Goal: Transaction & Acquisition: Purchase product/service

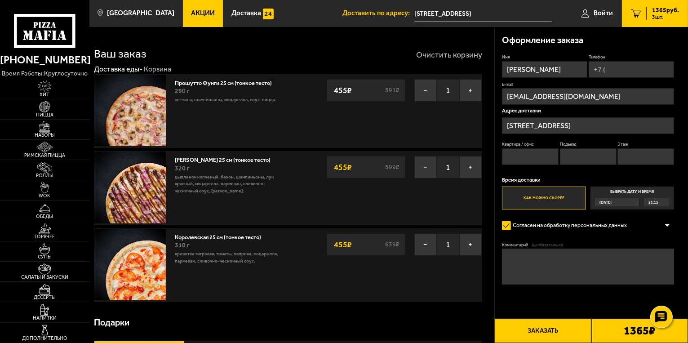
click at [469, 52] on button "Очистить корзину" at bounding box center [449, 55] width 66 height 8
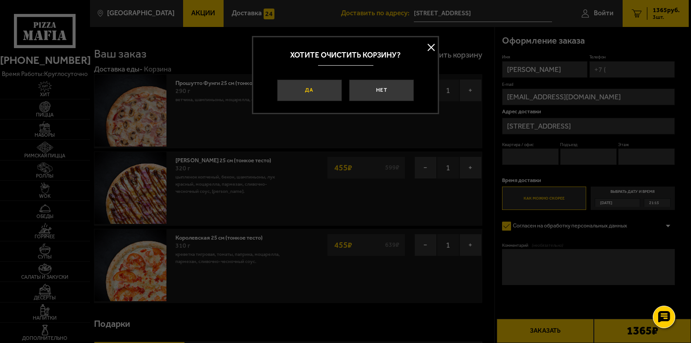
click at [323, 98] on button "Да" at bounding box center [309, 91] width 65 height 22
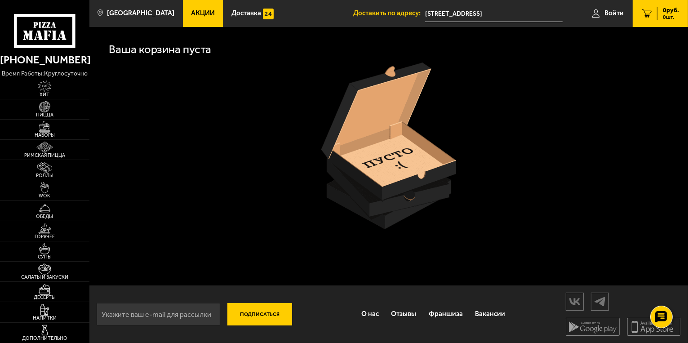
click at [316, 91] on div at bounding box center [389, 145] width 580 height 167
click at [464, 149] on div at bounding box center [389, 145] width 580 height 167
drag, startPoint x: 303, startPoint y: 138, endPoint x: 419, endPoint y: 192, distance: 128.3
click at [419, 192] on div at bounding box center [389, 145] width 580 height 167
click at [52, 113] on span "Пицца" at bounding box center [44, 114] width 89 height 5
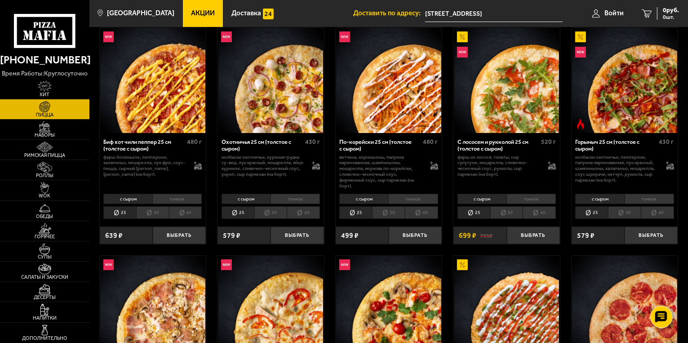
scroll to position [45, 0]
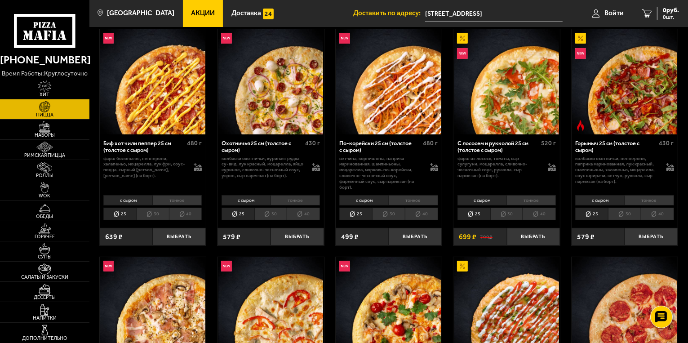
click at [290, 200] on li "тонкое" at bounding box center [295, 200] width 49 height 10
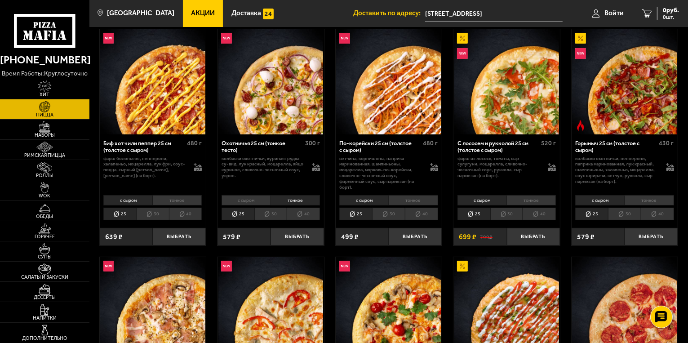
click at [646, 203] on li "тонкое" at bounding box center [649, 200] width 49 height 10
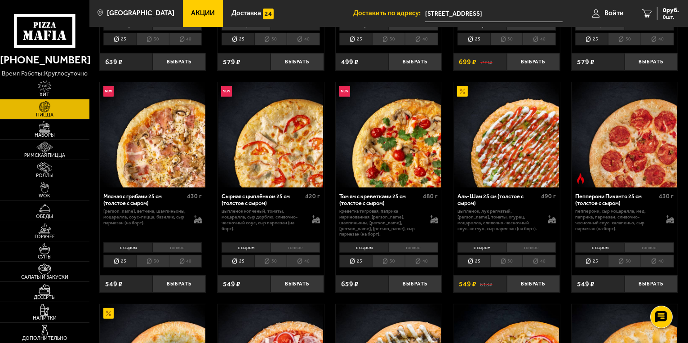
scroll to position [270, 0]
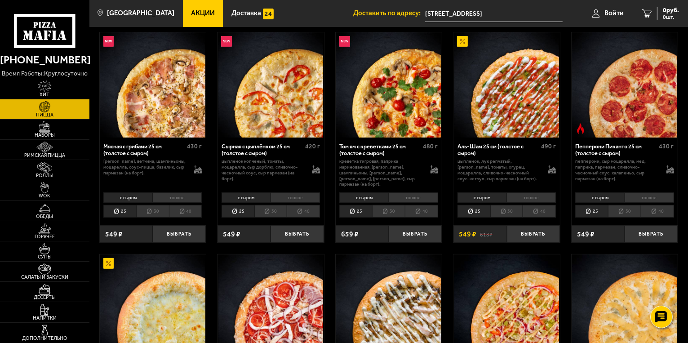
click at [161, 192] on li "тонкое" at bounding box center [176, 197] width 49 height 10
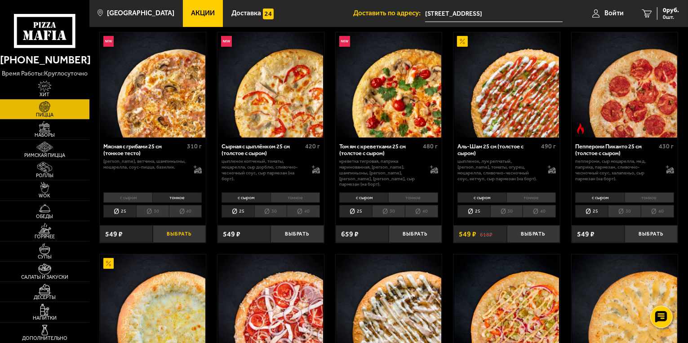
click at [189, 228] on button "Выбрать" at bounding box center [179, 234] width 53 height 18
click at [296, 194] on li "тонкое" at bounding box center [295, 197] width 49 height 10
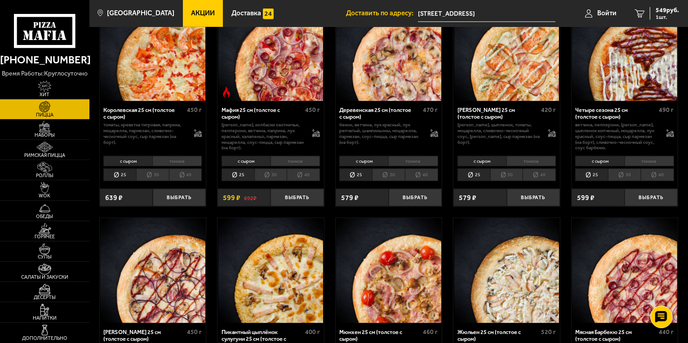
scroll to position [1079, 0]
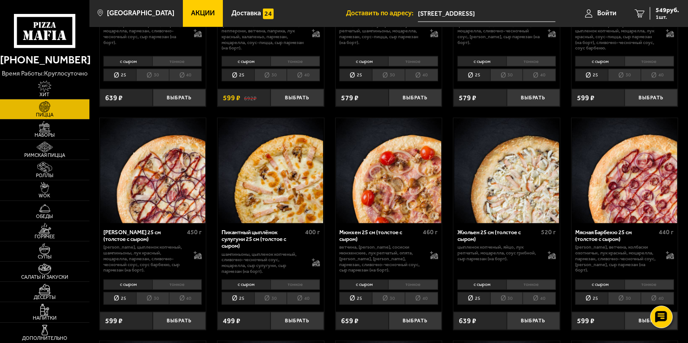
click at [178, 280] on li "тонкое" at bounding box center [176, 285] width 49 height 10
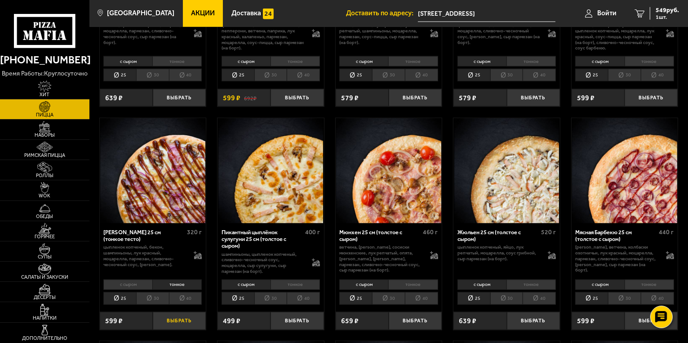
click at [191, 312] on button "Выбрать" at bounding box center [179, 321] width 53 height 18
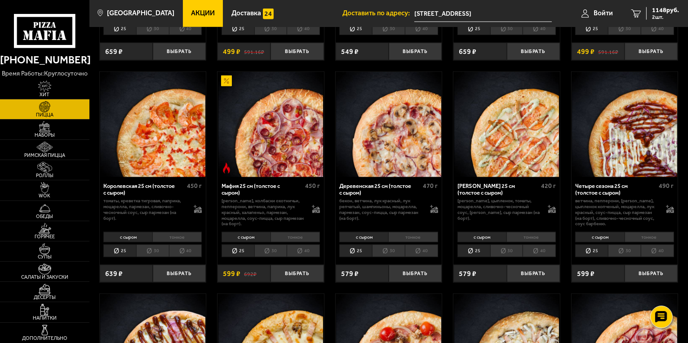
scroll to position [899, 0]
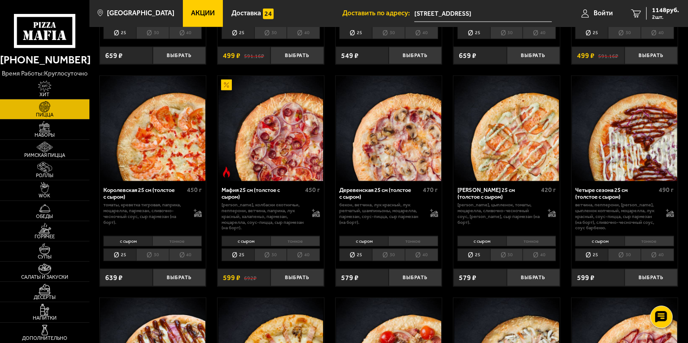
click at [164, 237] on li "тонкое" at bounding box center [176, 241] width 49 height 10
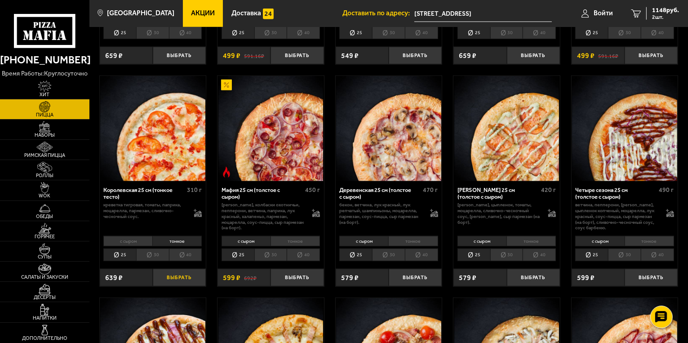
click at [182, 272] on button "Выбрать" at bounding box center [179, 278] width 53 height 18
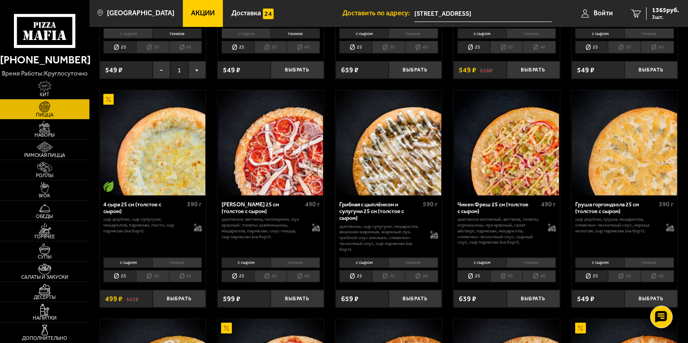
scroll to position [450, 0]
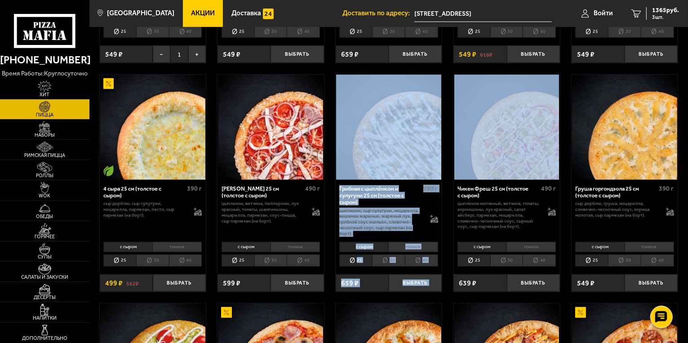
drag, startPoint x: 446, startPoint y: 163, endPoint x: 448, endPoint y: 112, distance: 50.4
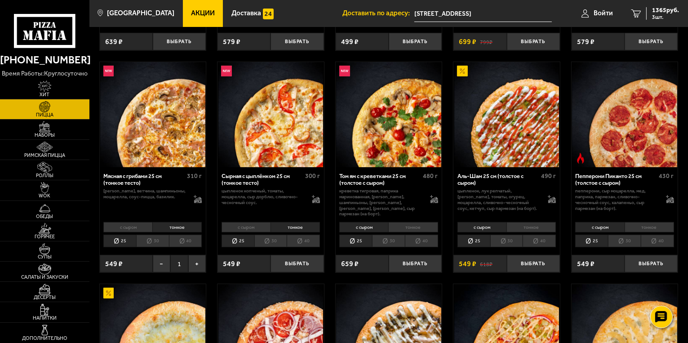
scroll to position [225, 0]
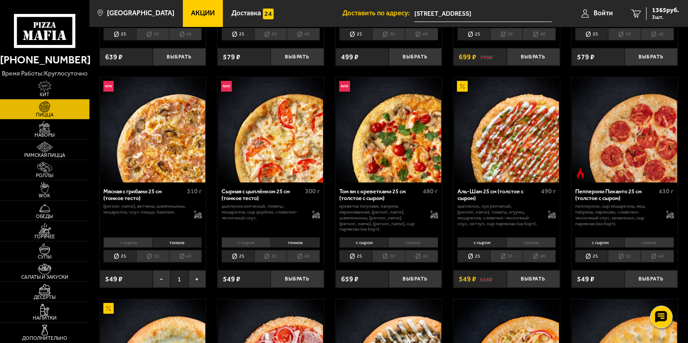
click at [250, 237] on li "с сыром" at bounding box center [246, 242] width 49 height 10
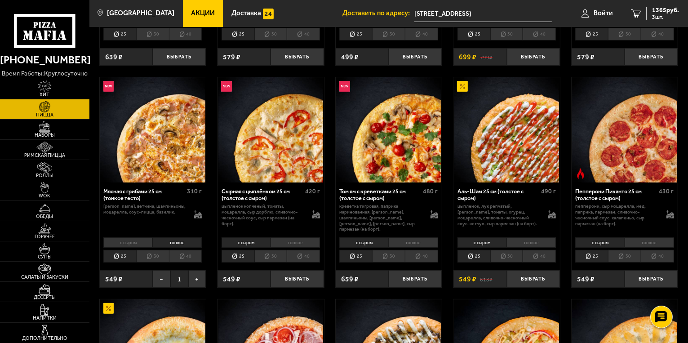
click at [282, 238] on li "тонкое" at bounding box center [295, 242] width 49 height 10
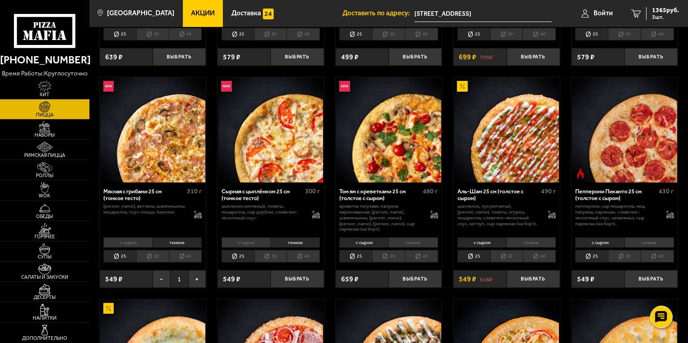
click at [246, 238] on li "с сыром" at bounding box center [246, 242] width 49 height 10
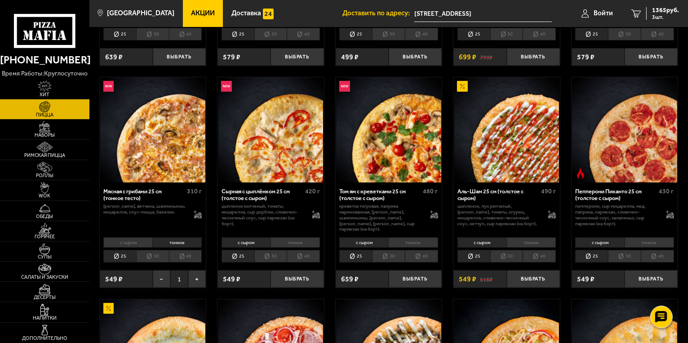
click at [280, 237] on li "тонкое" at bounding box center [295, 242] width 49 height 10
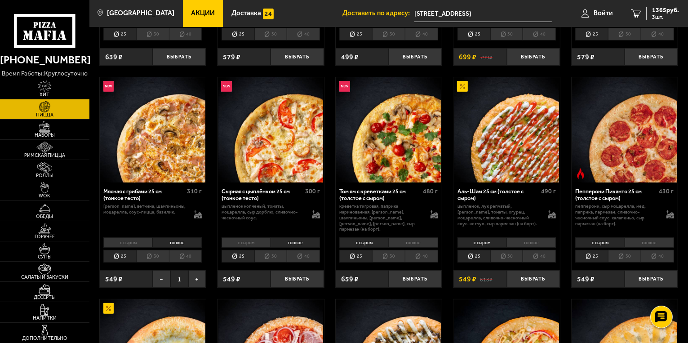
click at [255, 237] on li "с сыром" at bounding box center [246, 242] width 49 height 10
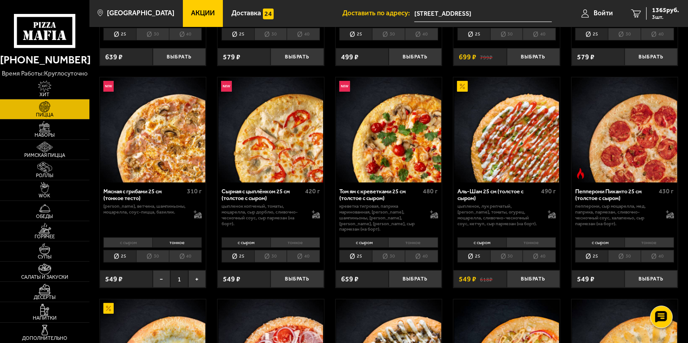
click at [275, 237] on li "тонкое" at bounding box center [295, 242] width 49 height 10
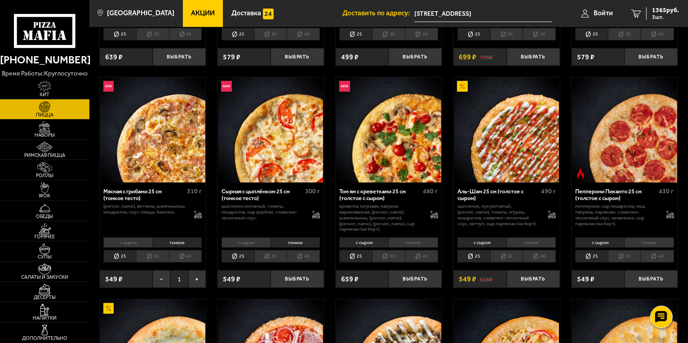
click at [246, 237] on li "с сыром" at bounding box center [246, 242] width 49 height 10
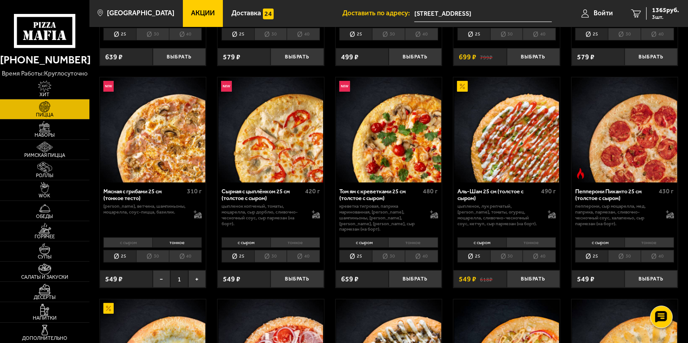
click at [273, 237] on li "тонкое" at bounding box center [295, 242] width 49 height 10
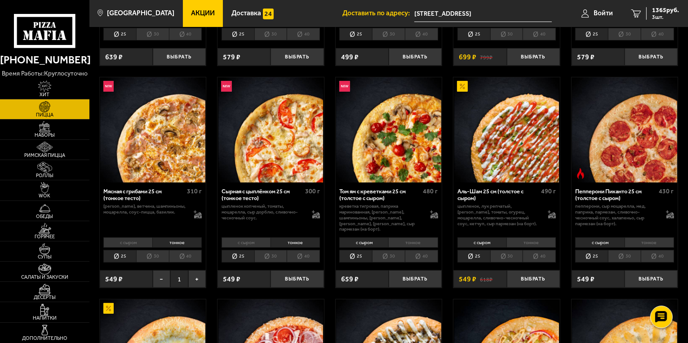
click at [243, 237] on li "с сыром" at bounding box center [246, 242] width 49 height 10
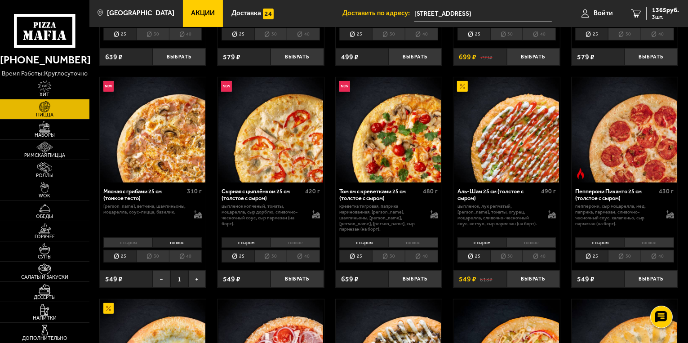
click at [281, 237] on li "тонкое" at bounding box center [295, 242] width 49 height 10
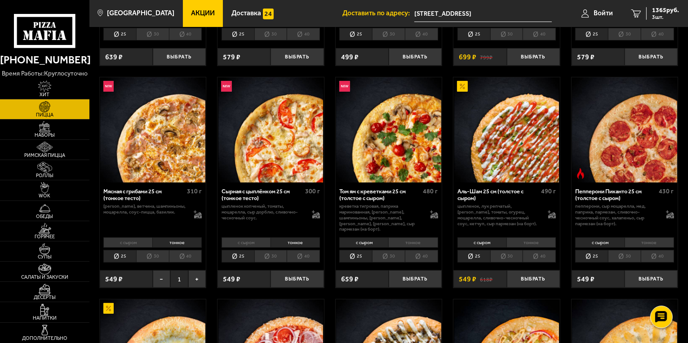
click at [259, 237] on li "с сыром" at bounding box center [246, 242] width 49 height 10
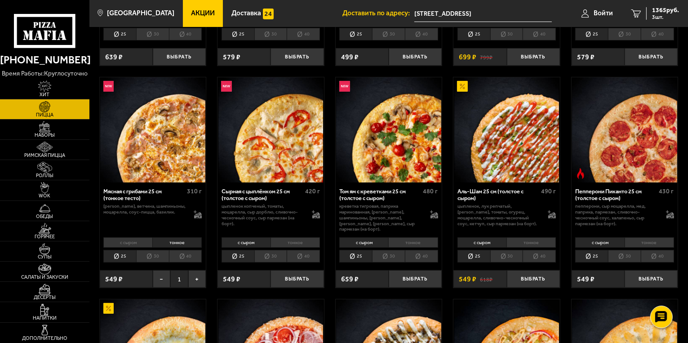
click at [286, 237] on li "тонкое" at bounding box center [295, 242] width 49 height 10
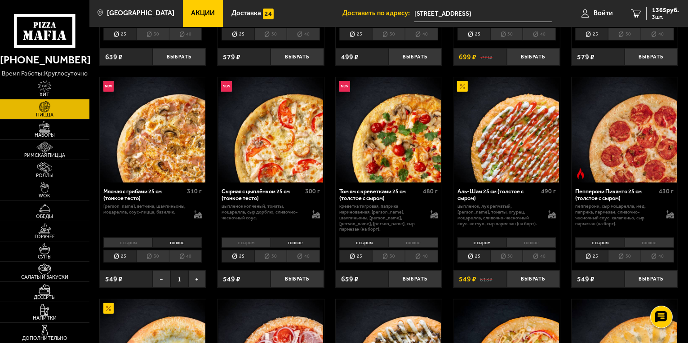
click at [269, 237] on li "с сыром" at bounding box center [246, 242] width 49 height 10
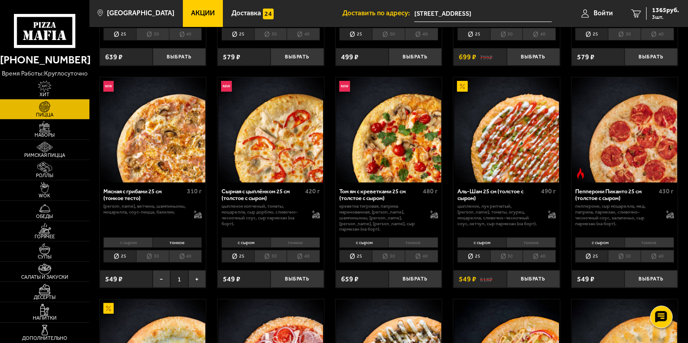
click at [281, 237] on li "тонкое" at bounding box center [295, 242] width 49 height 10
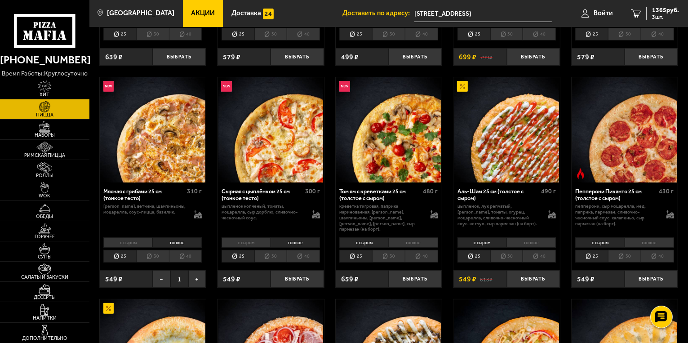
click at [261, 237] on li "с сыром" at bounding box center [246, 242] width 49 height 10
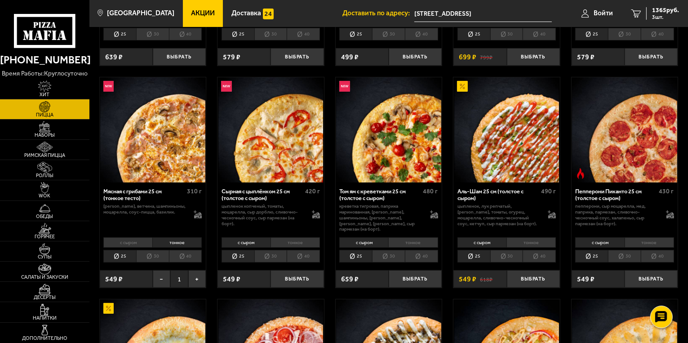
click at [279, 237] on li "тонкое" at bounding box center [295, 242] width 49 height 10
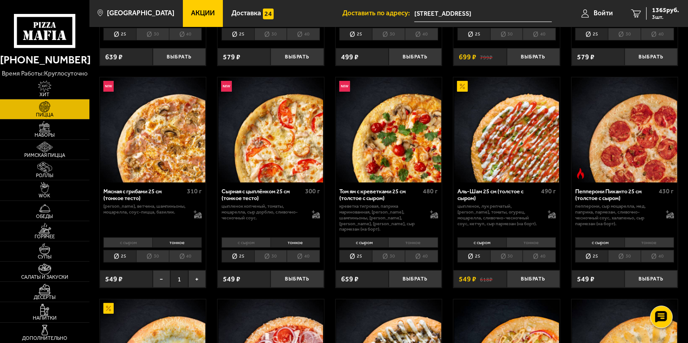
click at [259, 237] on li "с сыром" at bounding box center [246, 242] width 49 height 10
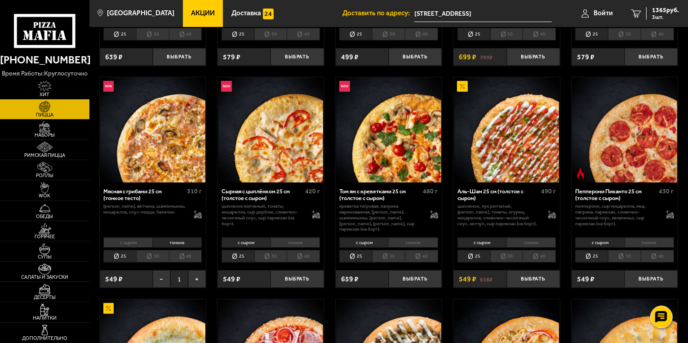
click at [279, 237] on li "тонкое" at bounding box center [295, 242] width 49 height 10
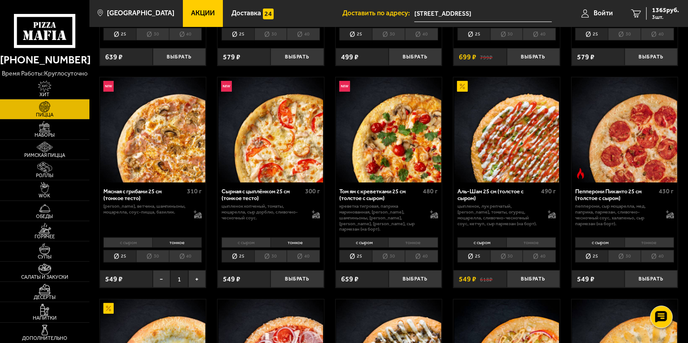
click at [246, 237] on li "с сыром" at bounding box center [246, 242] width 49 height 10
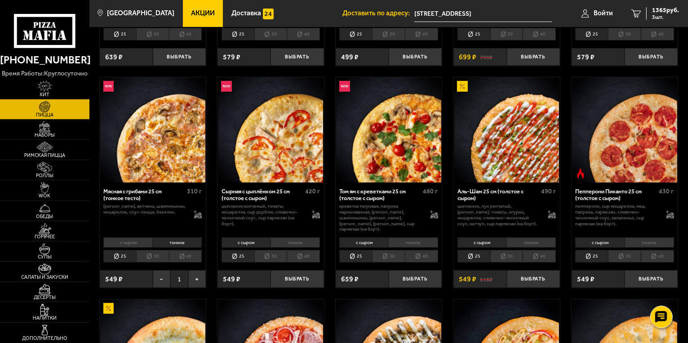
click at [289, 237] on li "тонкое" at bounding box center [295, 242] width 49 height 10
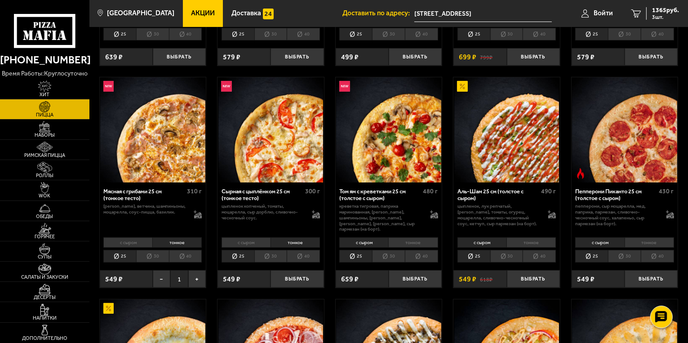
scroll to position [90, 0]
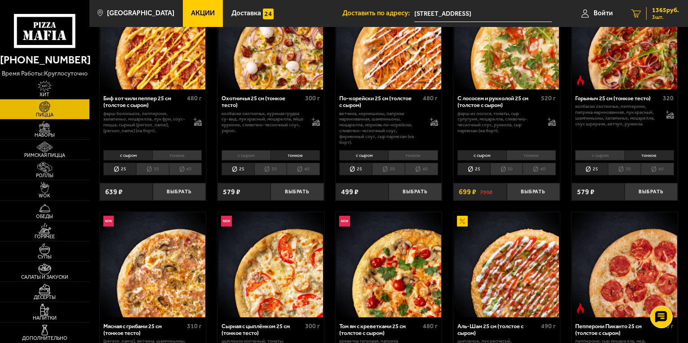
click at [646, 7] on link "3 1365 руб. 3 шт." at bounding box center [655, 13] width 66 height 27
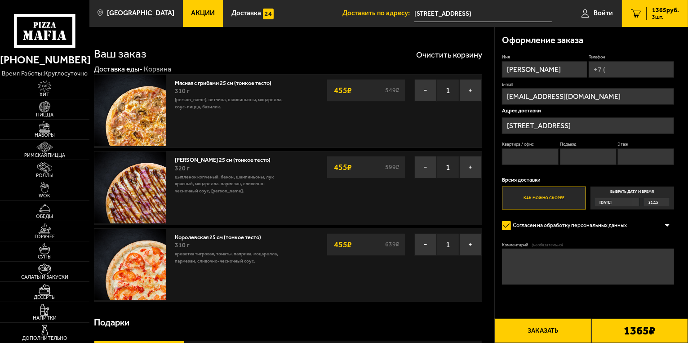
click at [528, 157] on input "Квартира / офис" at bounding box center [530, 156] width 57 height 17
type input "12"
click at [588, 160] on input "Подъезд" at bounding box center [588, 156] width 57 height 17
type input "1"
click at [640, 161] on input "Этаж" at bounding box center [646, 156] width 57 height 17
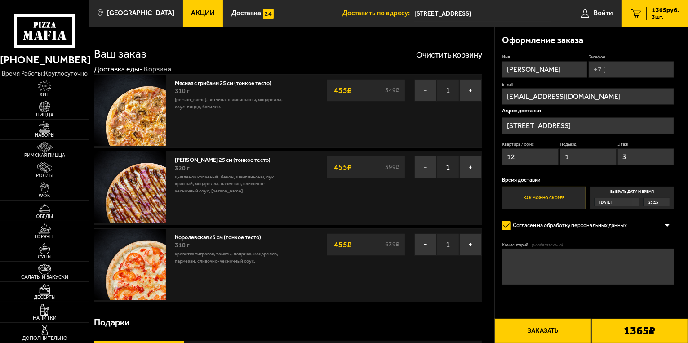
type input "3"
click at [549, 139] on div "Адрес доставки [STREET_ADDRESS]" at bounding box center [588, 138] width 172 height 60
click at [613, 76] on input "Телефон" at bounding box center [631, 69] width 85 height 17
type input "[PHONE_NUMBER]"
click at [601, 44] on div "Оформление заказа" at bounding box center [588, 40] width 172 height 27
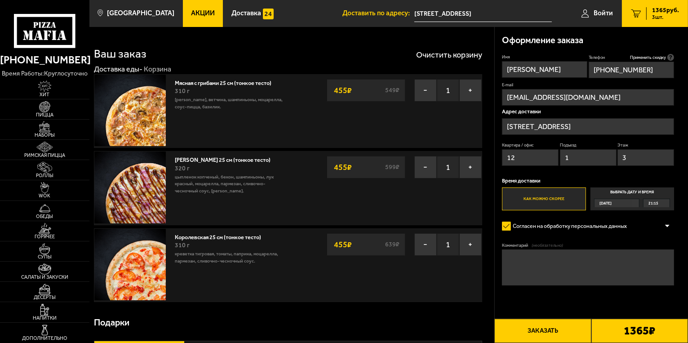
click at [545, 329] on button "Заказать" at bounding box center [543, 331] width 97 height 24
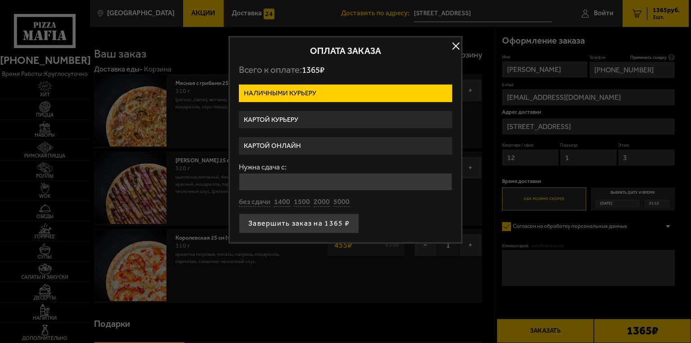
click at [268, 125] on label "Картой курьеру" at bounding box center [345, 120] width 213 height 18
click at [0, 0] on input "Картой курьеру" at bounding box center [0, 0] width 0 height 0
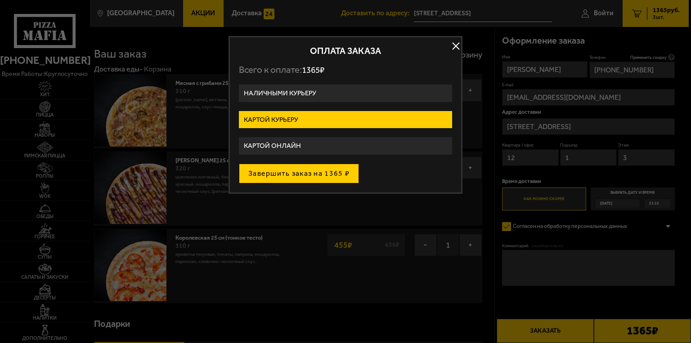
click at [282, 171] on button "Завершить заказ на 1365 ₽" at bounding box center [299, 174] width 120 height 20
